Goal: Information Seeking & Learning: Learn about a topic

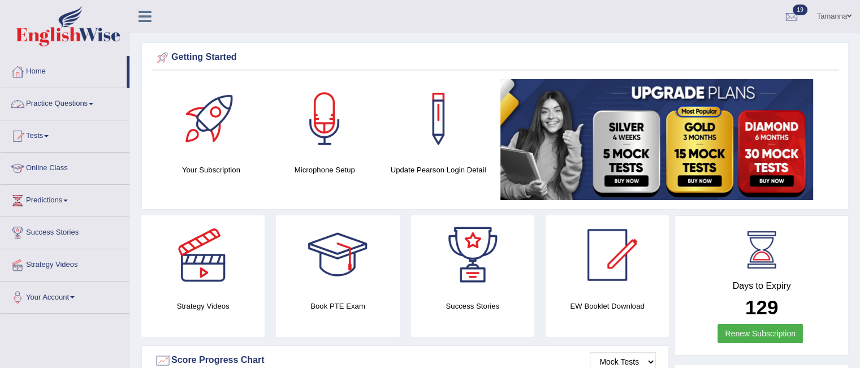
click at [97, 101] on link "Practice Questions" at bounding box center [65, 102] width 129 height 28
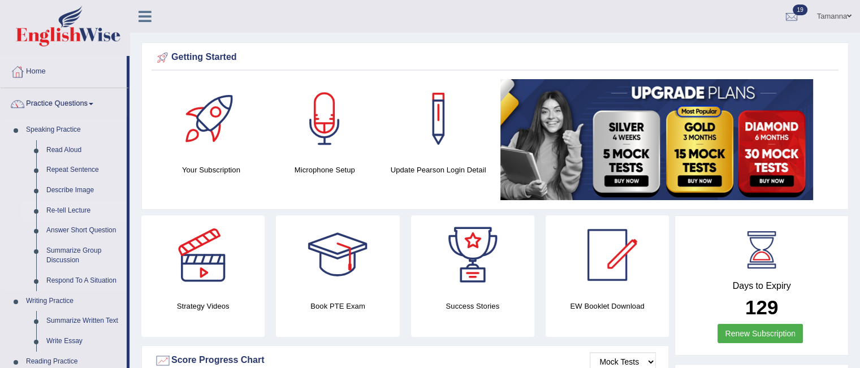
click at [64, 210] on link "Re-tell Lecture" at bounding box center [83, 211] width 85 height 20
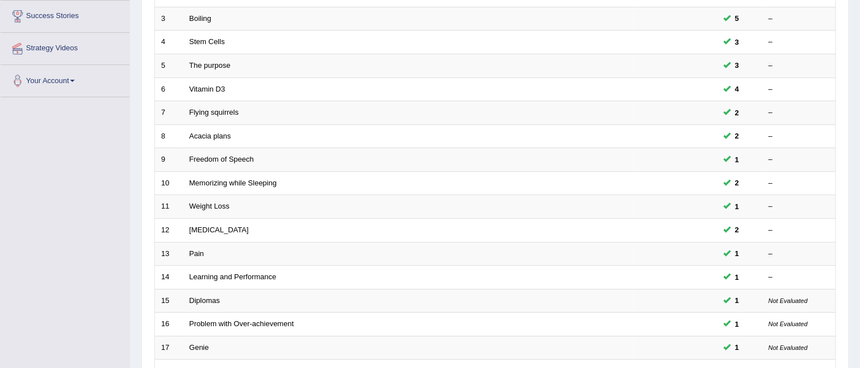
scroll to position [291, 0]
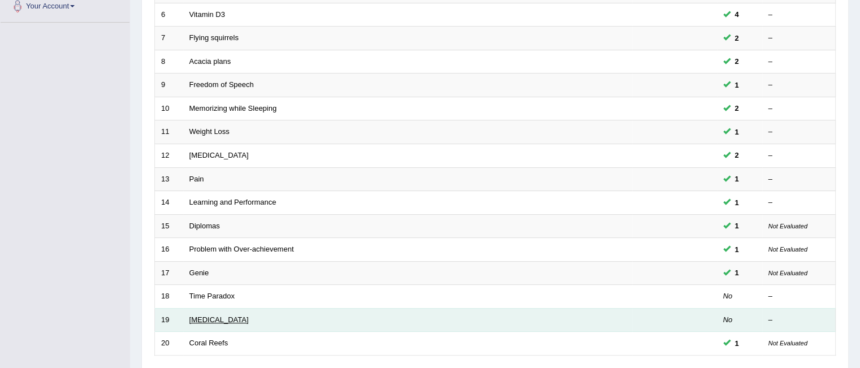
click at [212, 315] on link "[MEDICAL_DATA]" at bounding box center [218, 319] width 59 height 8
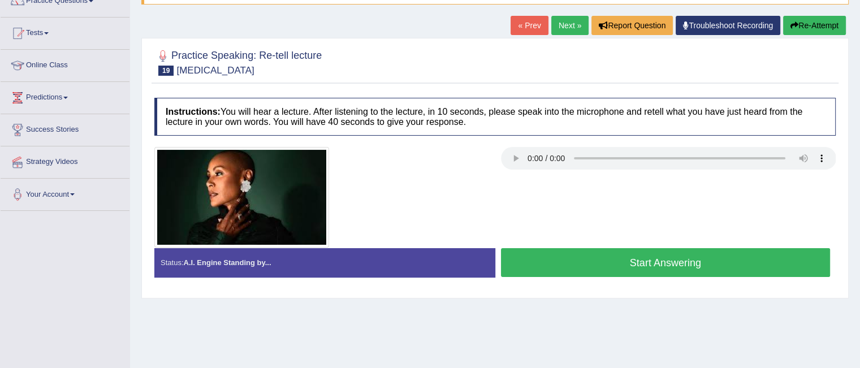
scroll to position [154, 0]
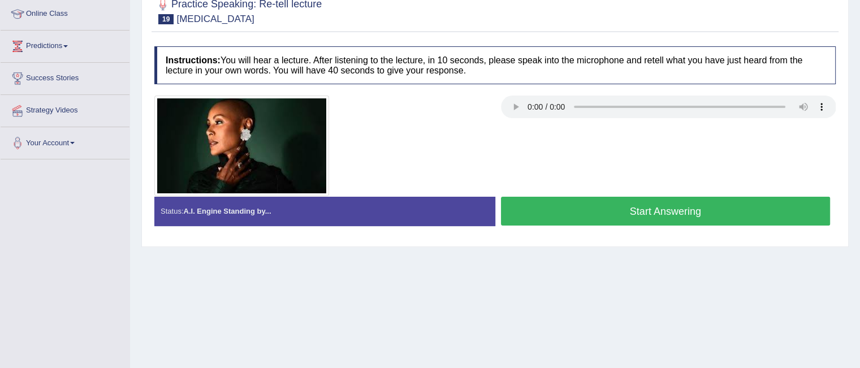
click at [598, 218] on button "Start Answering" at bounding box center [666, 211] width 330 height 29
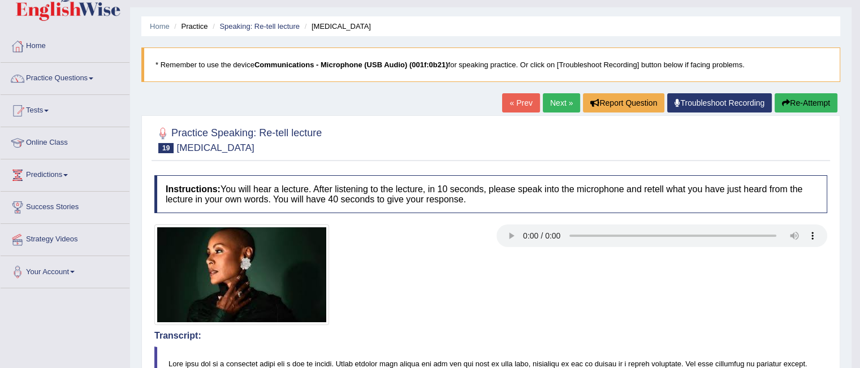
scroll to position [0, 0]
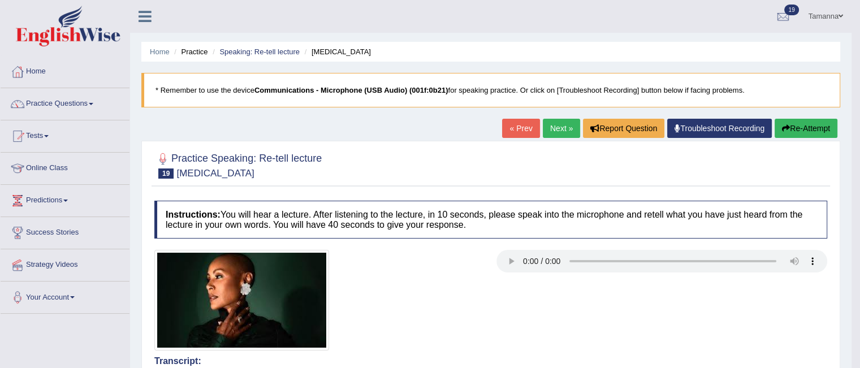
click at [803, 123] on button "Re-Attempt" at bounding box center [805, 128] width 63 height 19
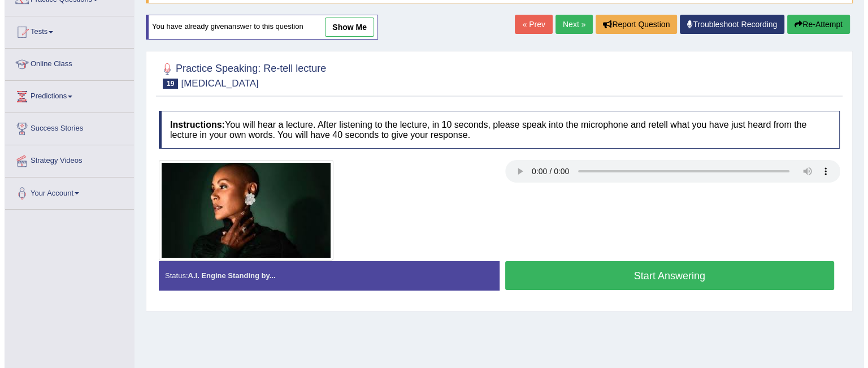
scroll to position [116, 0]
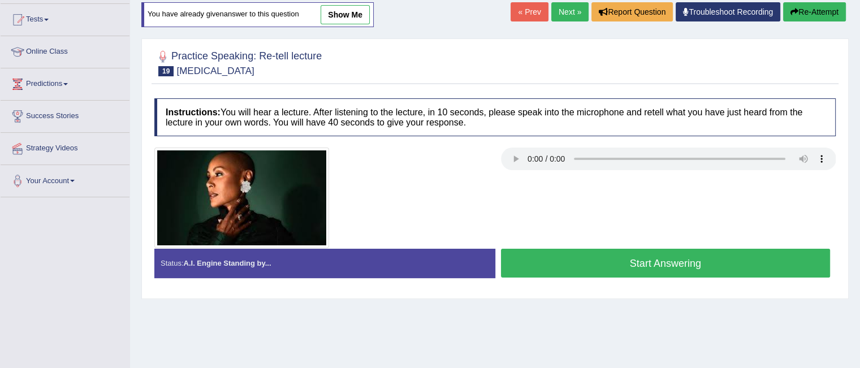
click at [691, 265] on button "Start Answering" at bounding box center [666, 263] width 330 height 29
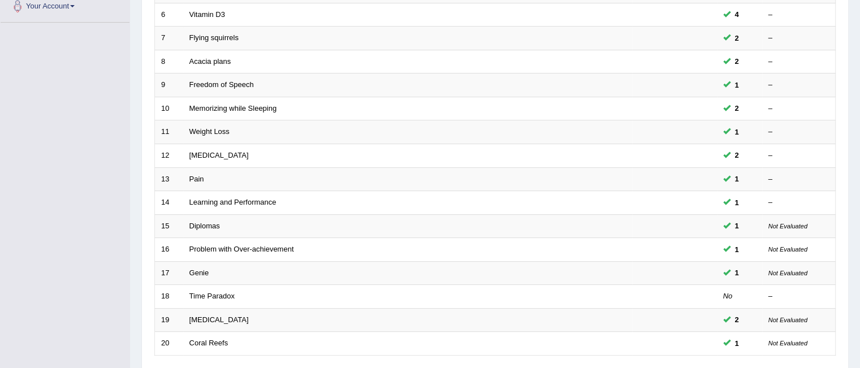
scroll to position [377, 0]
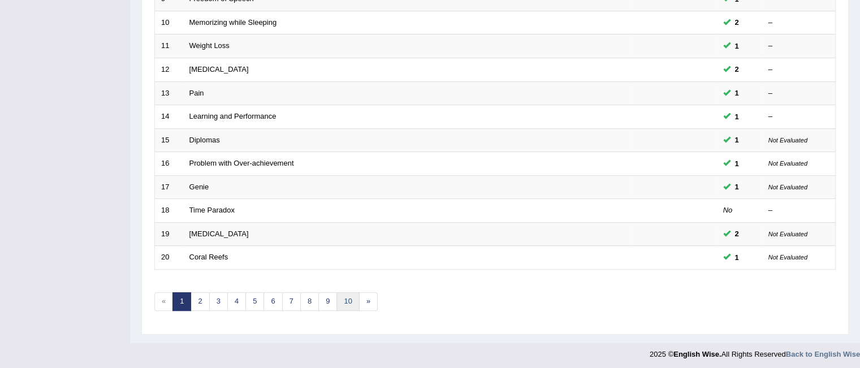
click at [343, 298] on link "10" at bounding box center [347, 301] width 23 height 19
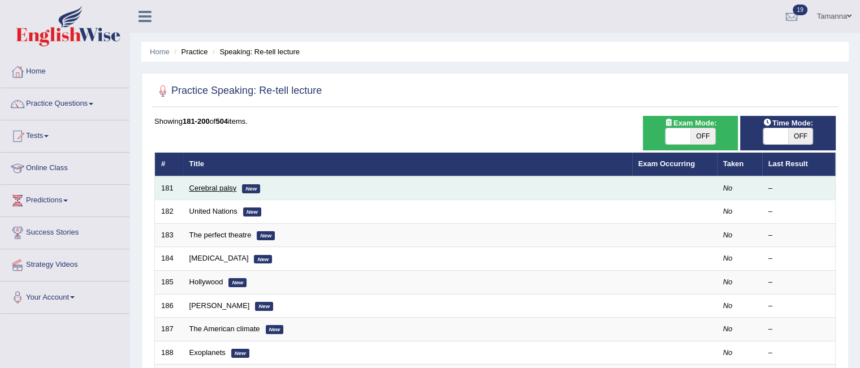
click at [215, 188] on link "Cerebral palsy" at bounding box center [212, 188] width 47 height 8
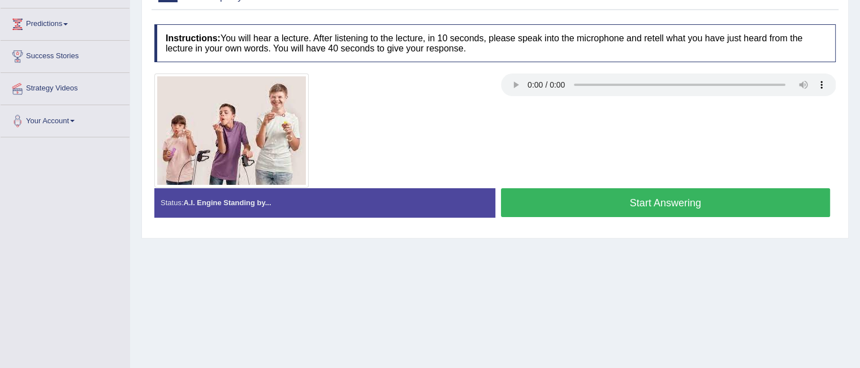
scroll to position [192, 0]
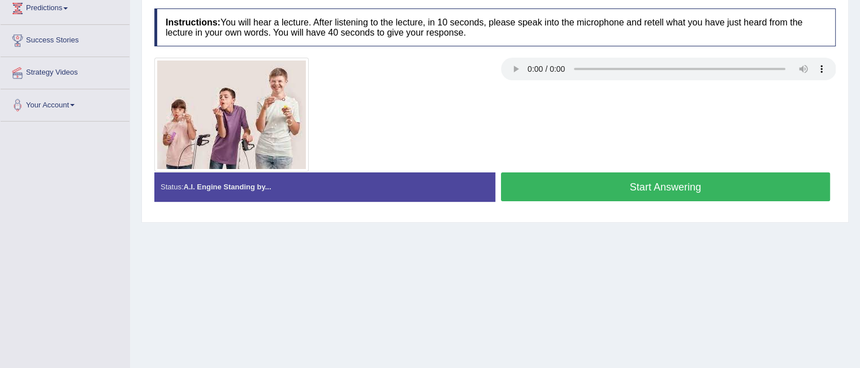
click at [562, 192] on button "Start Answering" at bounding box center [666, 186] width 330 height 29
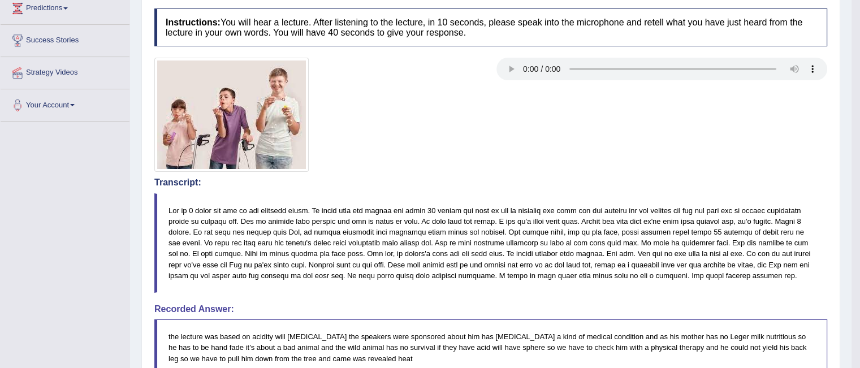
drag, startPoint x: 868, startPoint y: 133, endPoint x: 866, endPoint y: 114, distance: 19.9
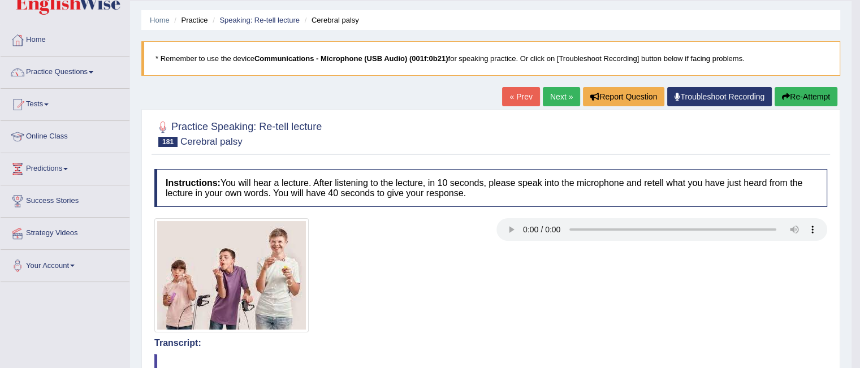
scroll to position [18, 0]
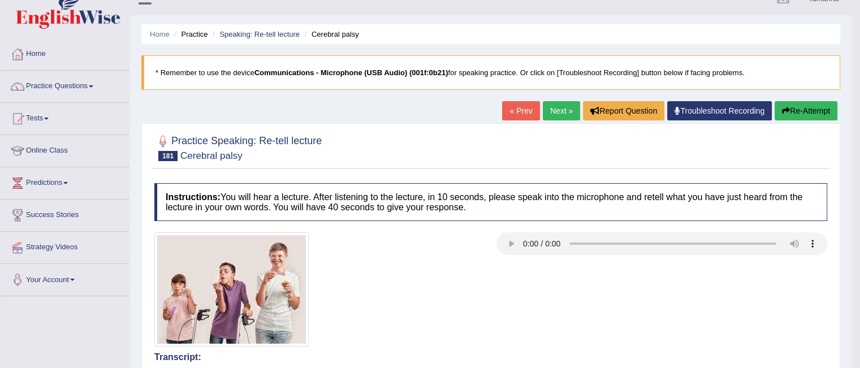
click at [797, 110] on button "Re-Attempt" at bounding box center [805, 110] width 63 height 19
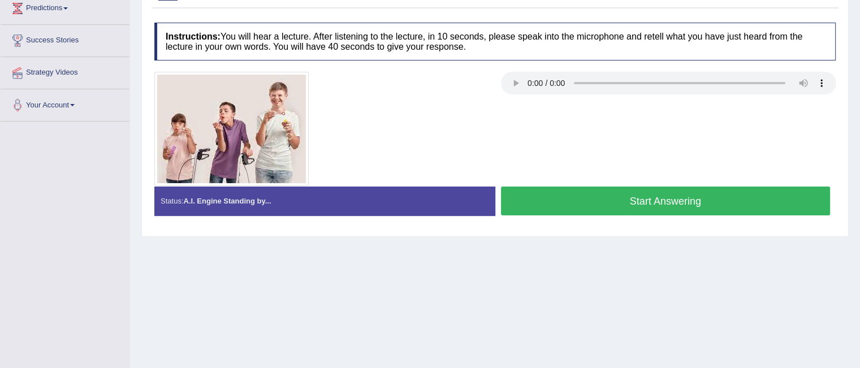
scroll to position [204, 0]
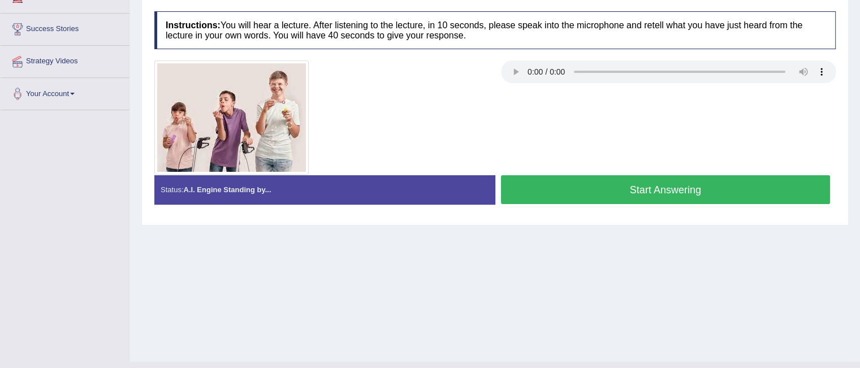
click at [686, 187] on button "Start Answering" at bounding box center [666, 189] width 330 height 29
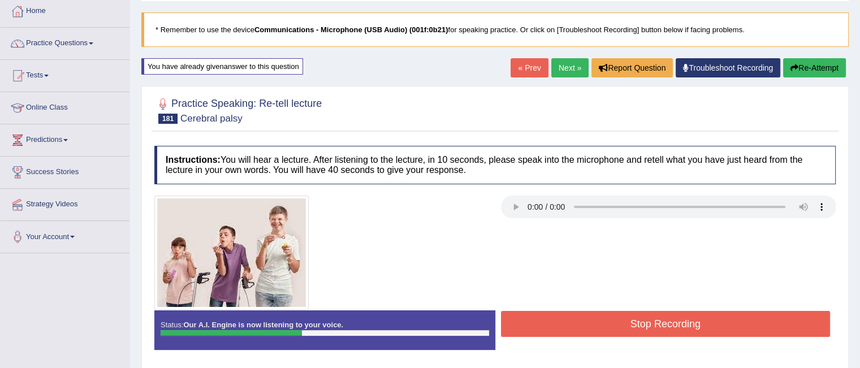
scroll to position [57, 0]
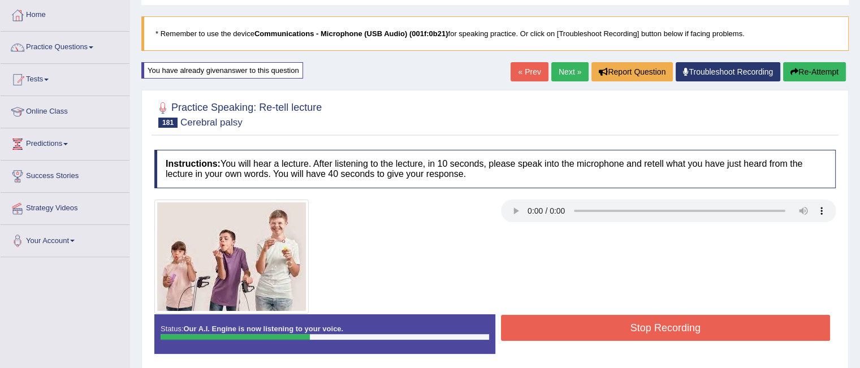
click at [808, 70] on button "Re-Attempt" at bounding box center [814, 71] width 63 height 19
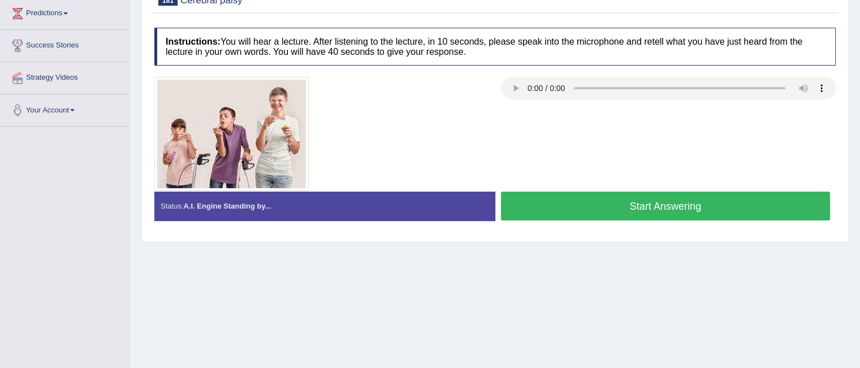
scroll to position [206, 0]
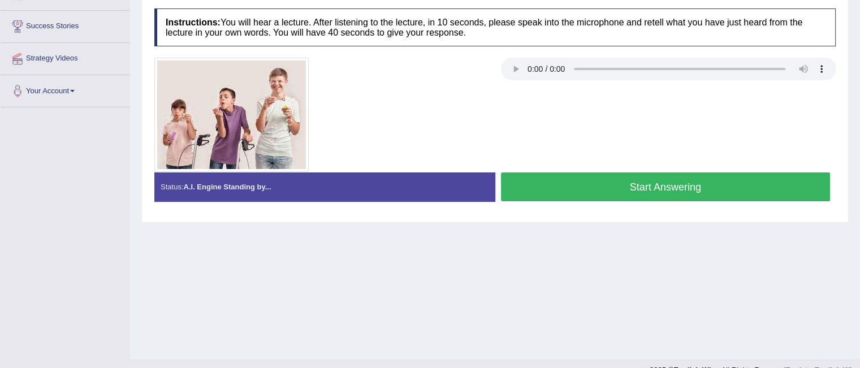
click at [671, 191] on button "Start Answering" at bounding box center [666, 186] width 330 height 29
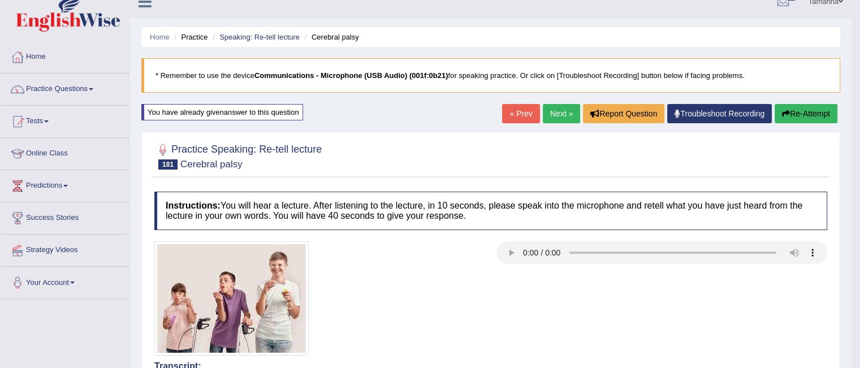
scroll to position [0, 0]
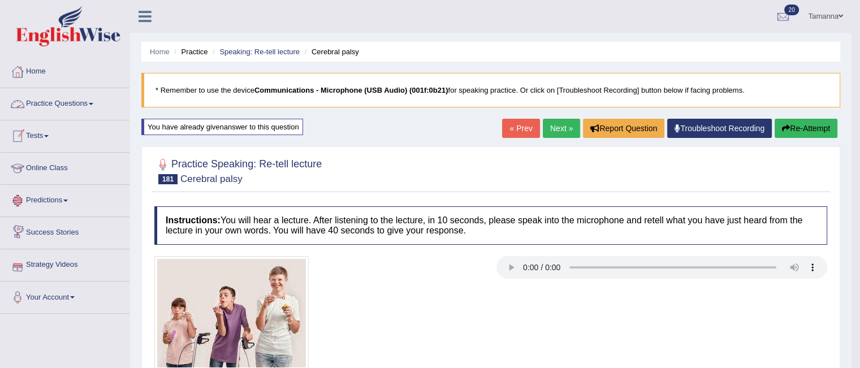
click at [50, 133] on link "Tests" at bounding box center [65, 134] width 129 height 28
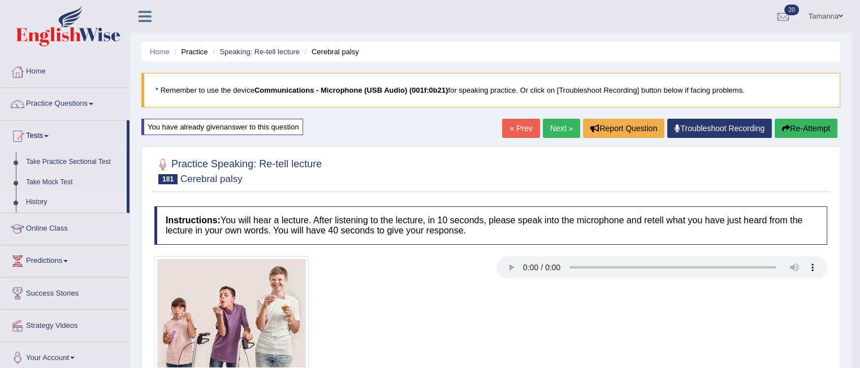
click at [36, 199] on link "History" at bounding box center [74, 202] width 106 height 20
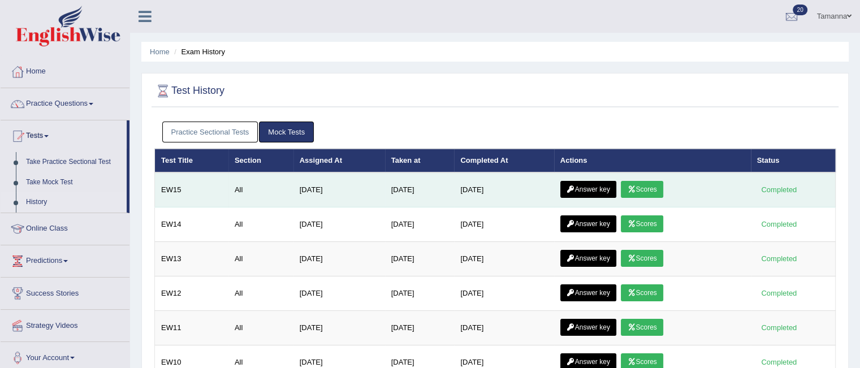
click at [644, 184] on link "Scores" at bounding box center [642, 189] width 42 height 17
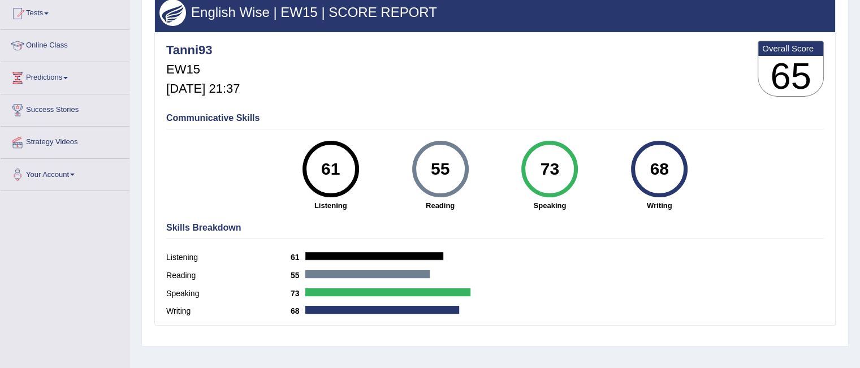
scroll to position [130, 0]
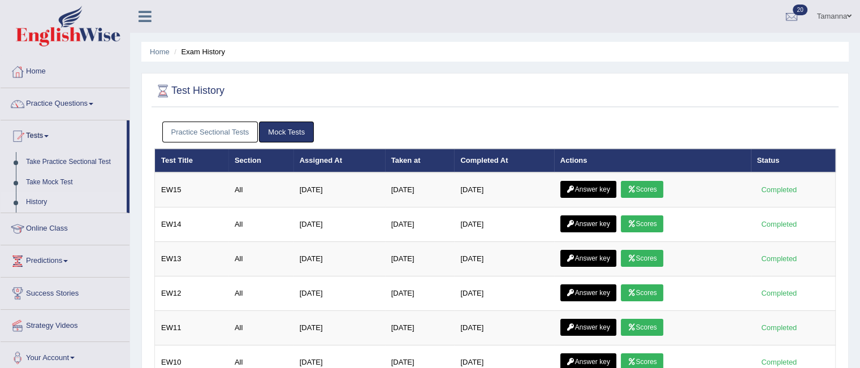
click at [221, 133] on link "Practice Sectional Tests" at bounding box center [210, 132] width 96 height 21
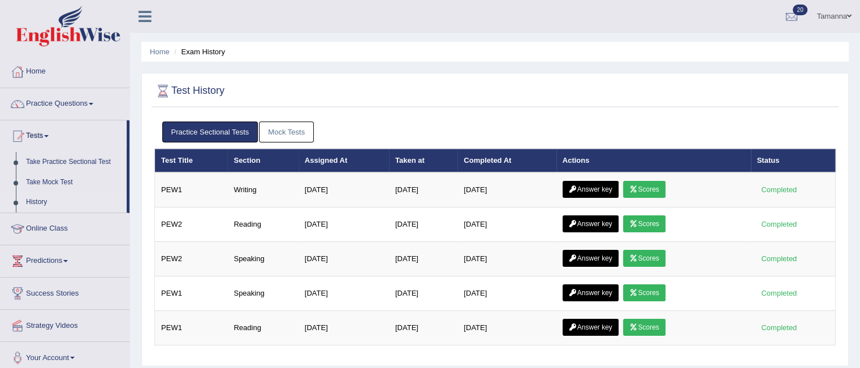
click at [262, 131] on link "Mock Tests" at bounding box center [286, 132] width 55 height 21
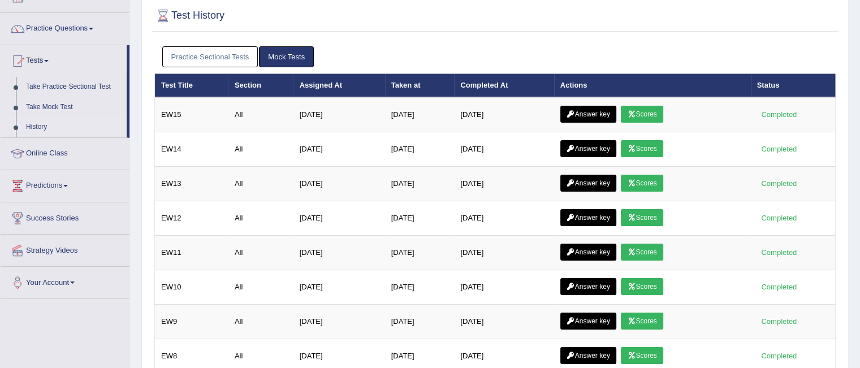
scroll to position [76, 0]
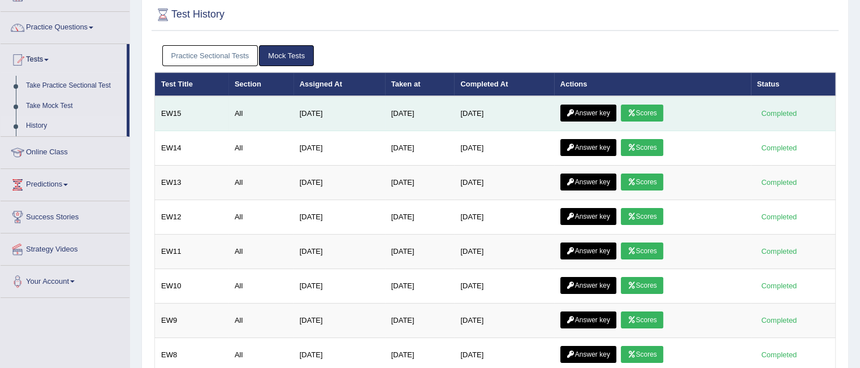
click at [581, 109] on link "Answer key" at bounding box center [588, 113] width 56 height 17
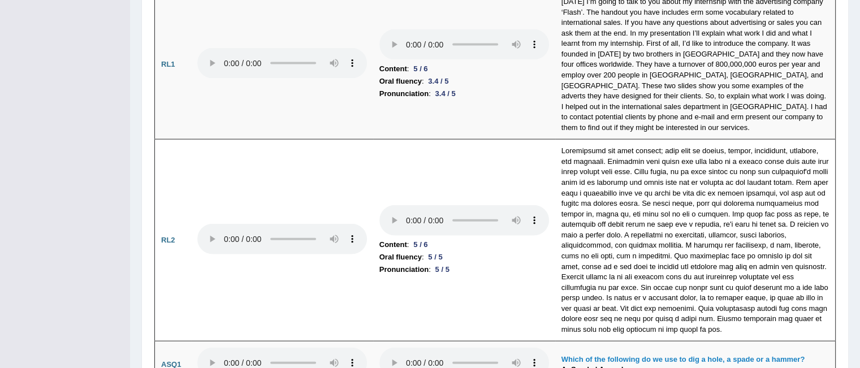
scroll to position [2569, 0]
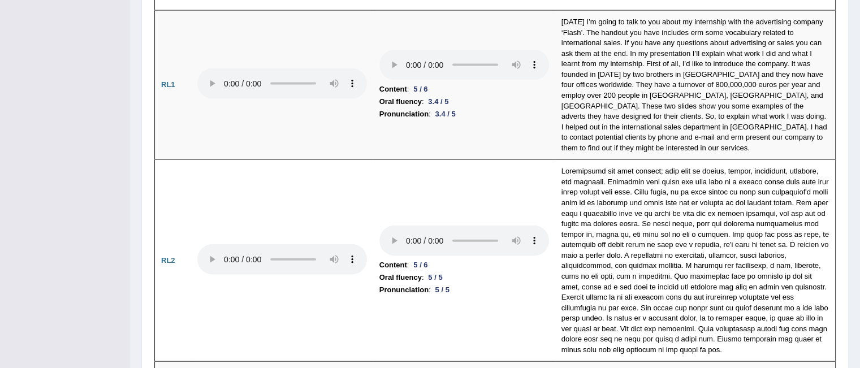
drag, startPoint x: 862, startPoint y: 29, endPoint x: 855, endPoint y: 259, distance: 230.7
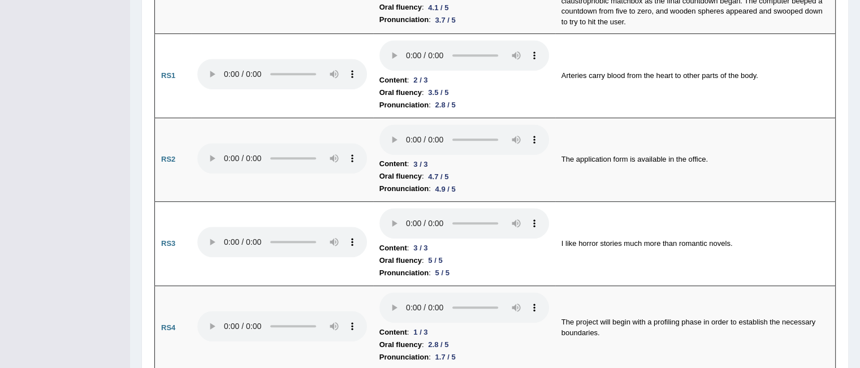
scroll to position [0, 0]
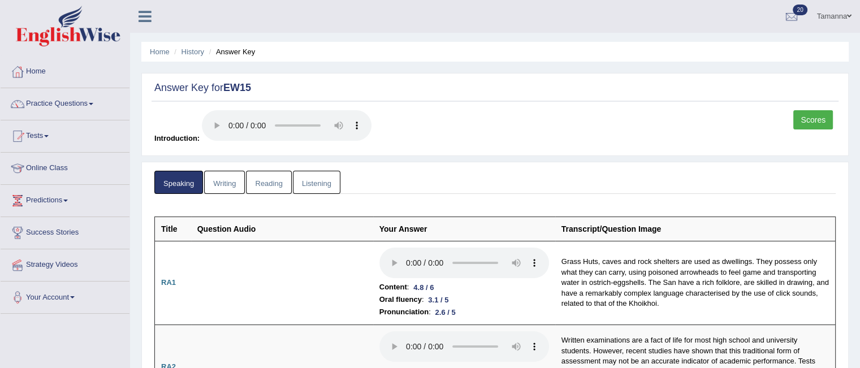
click at [233, 187] on link "Writing" at bounding box center [224, 182] width 41 height 23
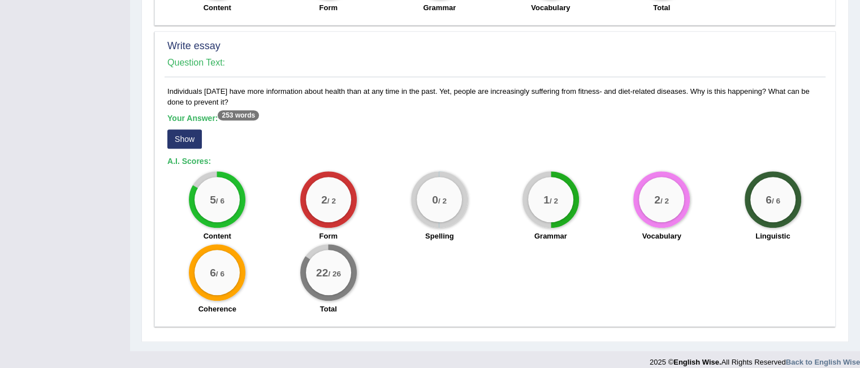
scroll to position [846, 0]
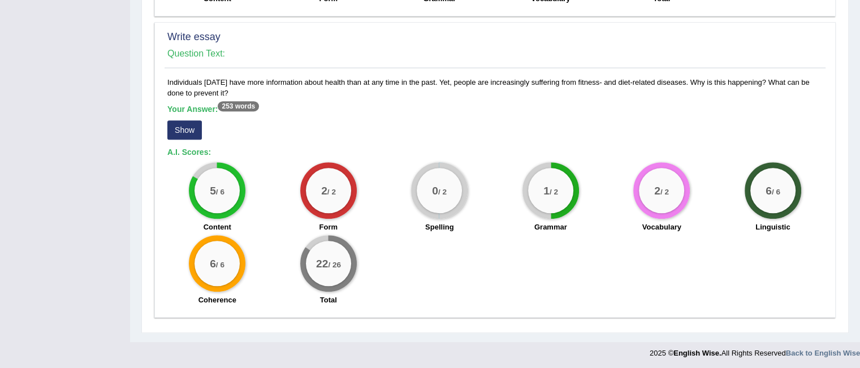
click at [183, 128] on button "Show" at bounding box center [184, 129] width 34 height 19
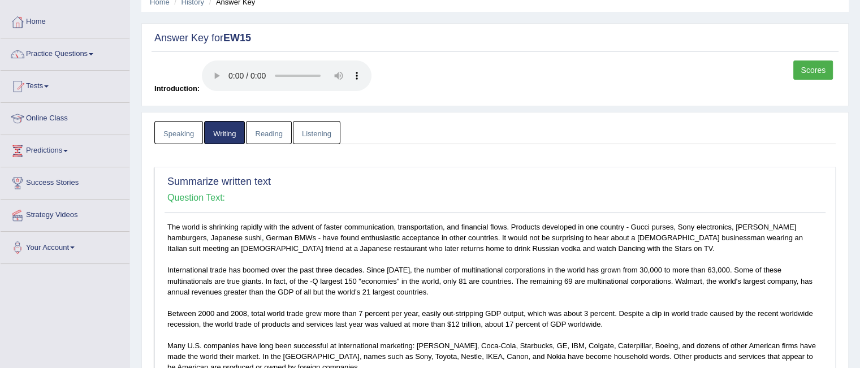
scroll to position [0, 0]
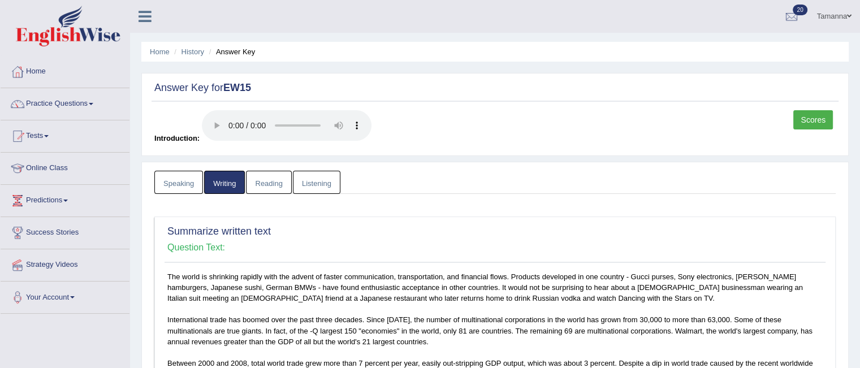
click at [260, 178] on link "Reading" at bounding box center [268, 182] width 45 height 23
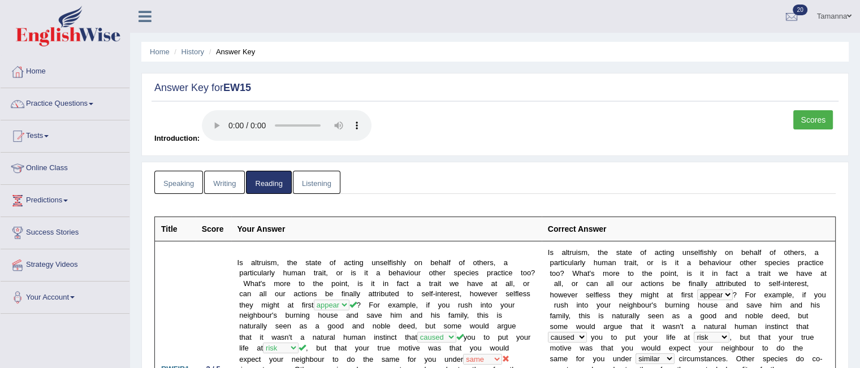
click at [323, 179] on link "Listening" at bounding box center [316, 182] width 47 height 23
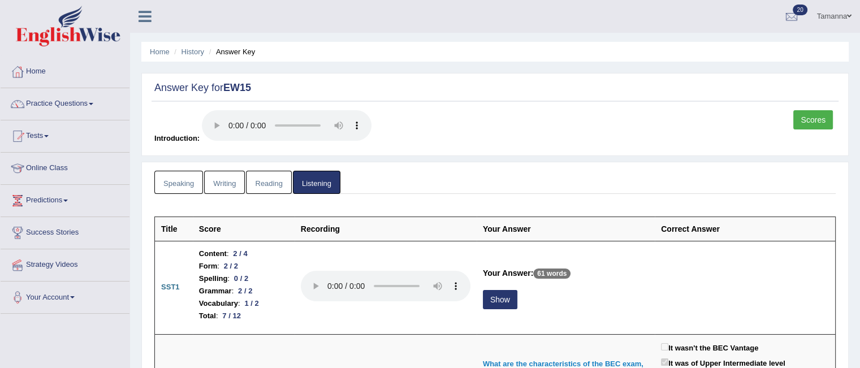
click at [810, 123] on link "Scores" at bounding box center [813, 119] width 40 height 19
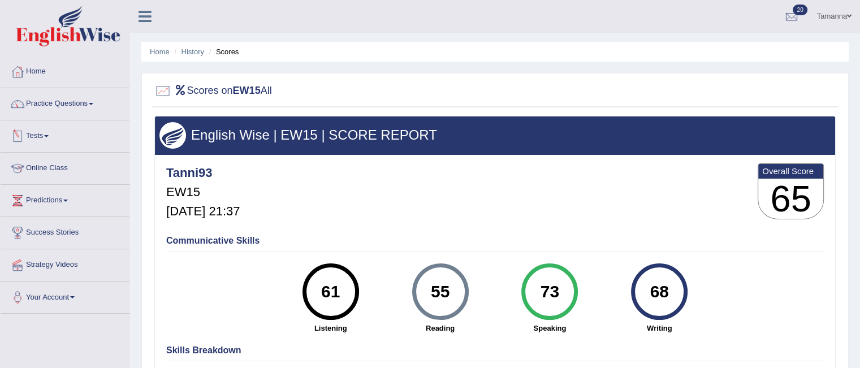
click at [49, 135] on span at bounding box center [46, 136] width 5 height 2
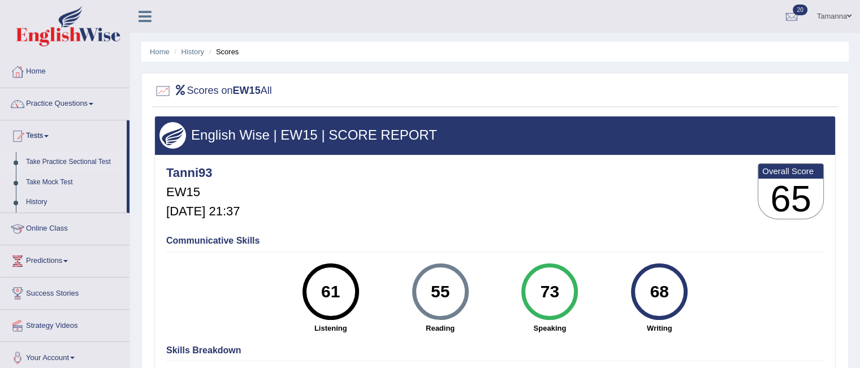
click at [88, 160] on link "Take Practice Sectional Test" at bounding box center [74, 162] width 106 height 20
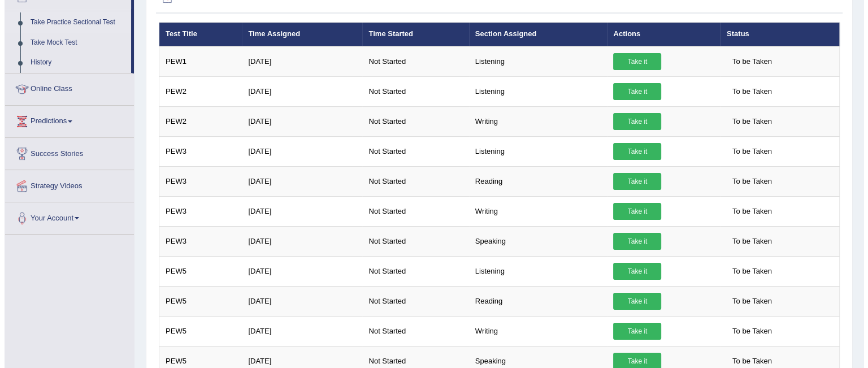
scroll to position [125, 0]
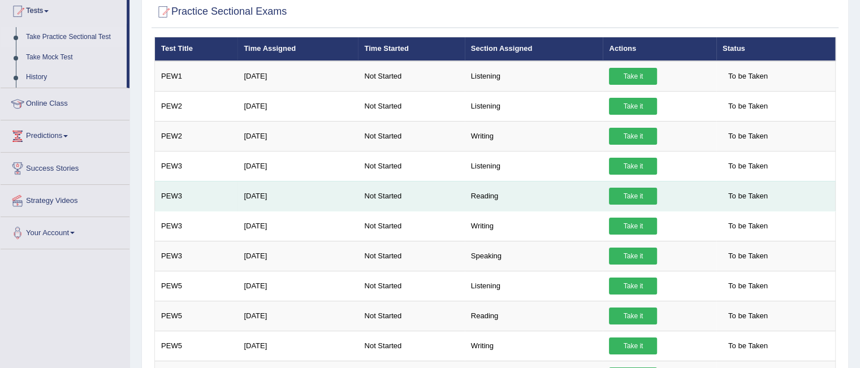
click at [624, 194] on link "Take it" at bounding box center [633, 196] width 48 height 17
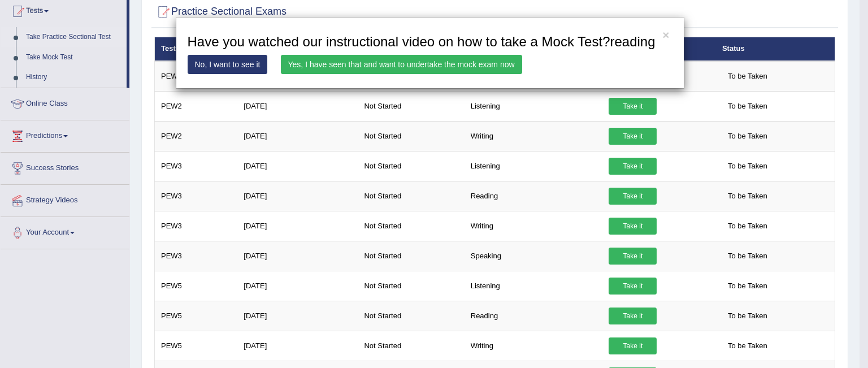
click at [382, 70] on link "Yes, I have seen that and want to undertake the mock exam now" at bounding box center [401, 64] width 241 height 19
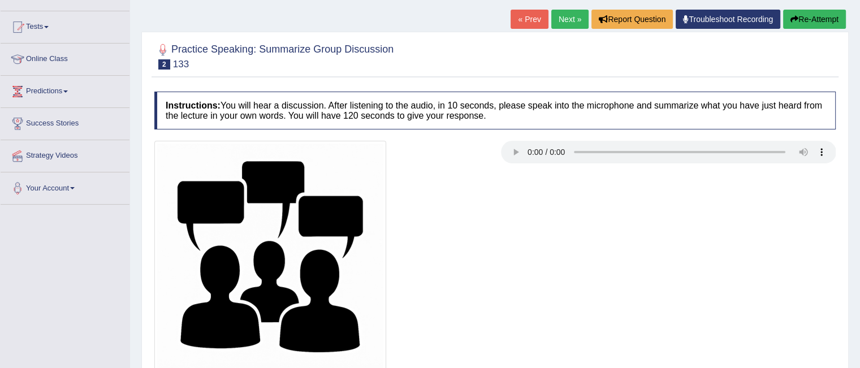
scroll to position [129, 0]
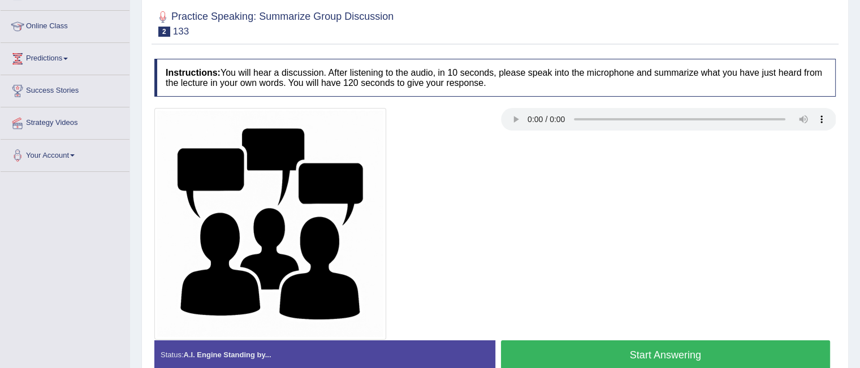
scroll to position [129, 0]
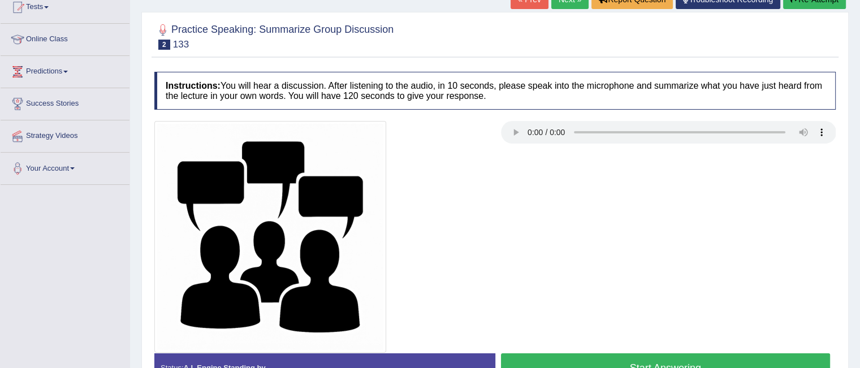
click at [586, 357] on button "Start Answering" at bounding box center [666, 367] width 330 height 29
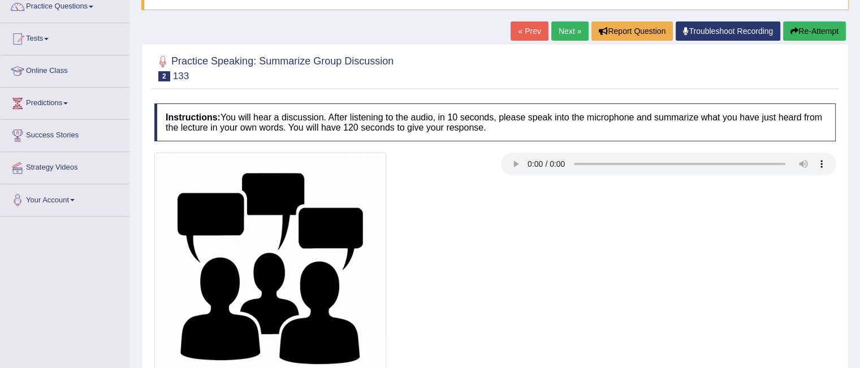
scroll to position [94, 0]
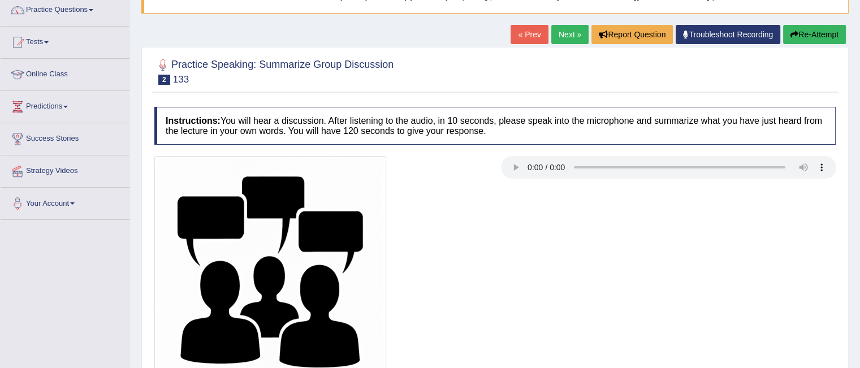
click at [802, 38] on button "Re-Attempt" at bounding box center [814, 34] width 63 height 19
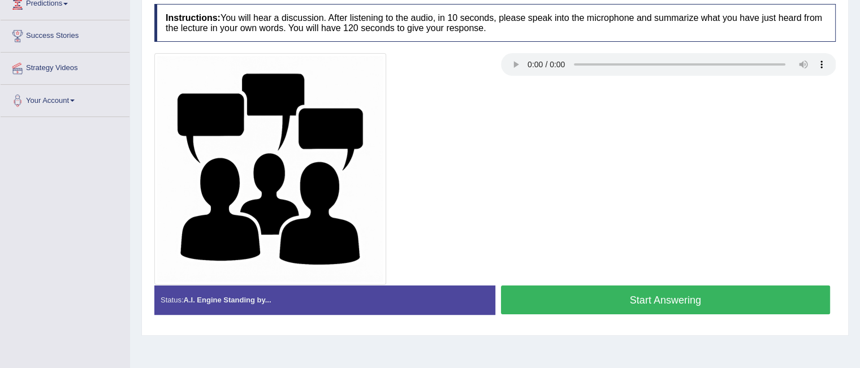
scroll to position [199, 0]
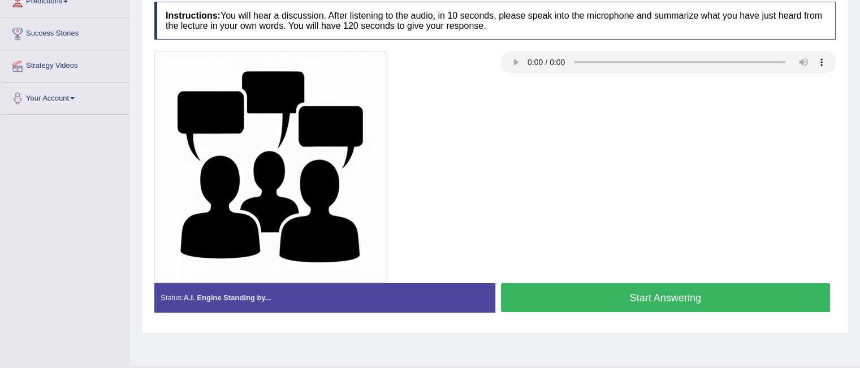
click at [660, 292] on button "Start Answering" at bounding box center [666, 297] width 330 height 29
